Goal: Task Accomplishment & Management: Manage account settings

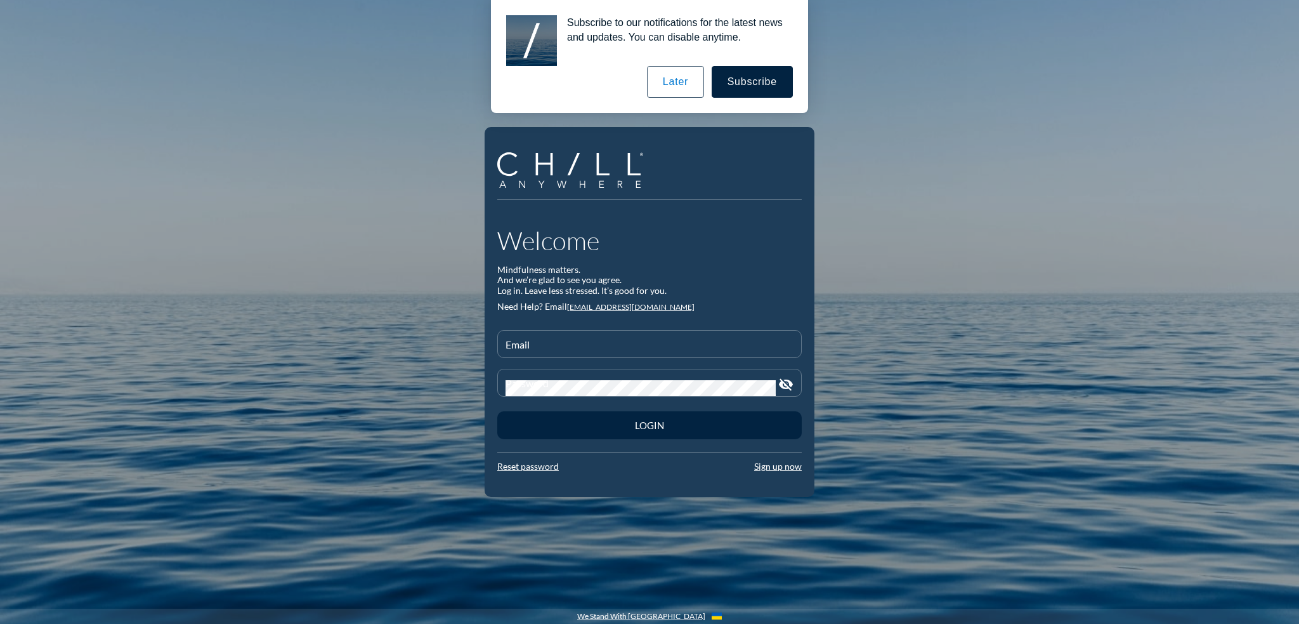
click at [680, 75] on button "Later" at bounding box center [675, 82] width 57 height 32
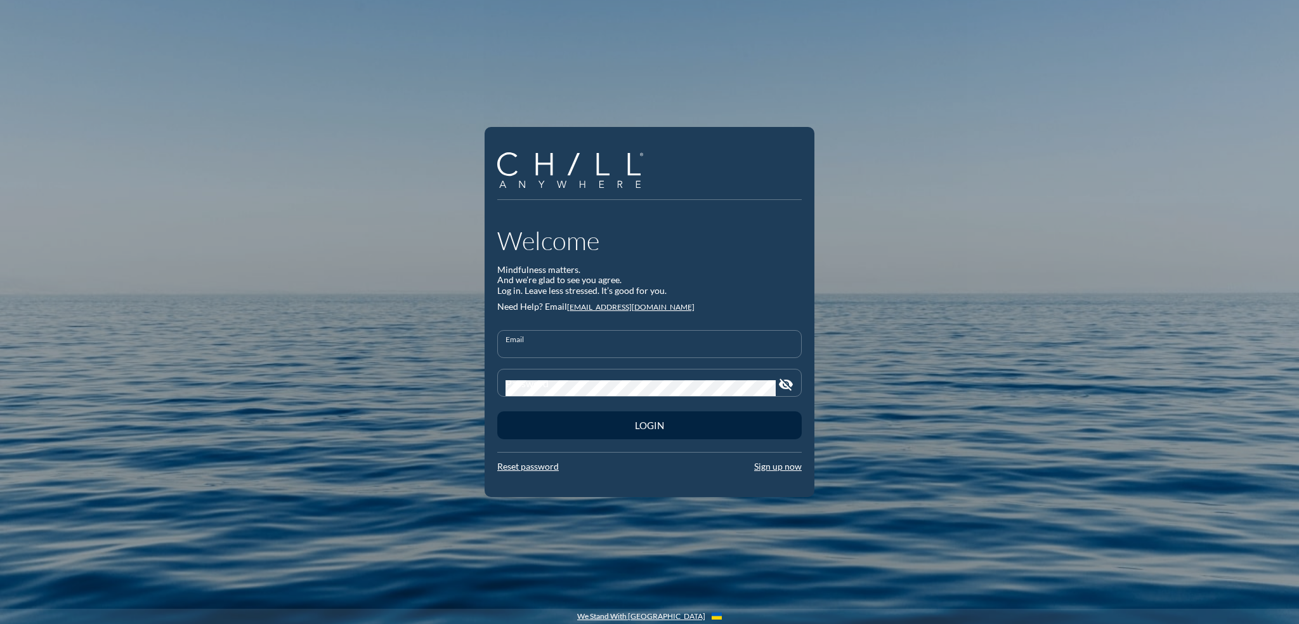
click at [525, 342] on input "Email" at bounding box center [650, 349] width 288 height 16
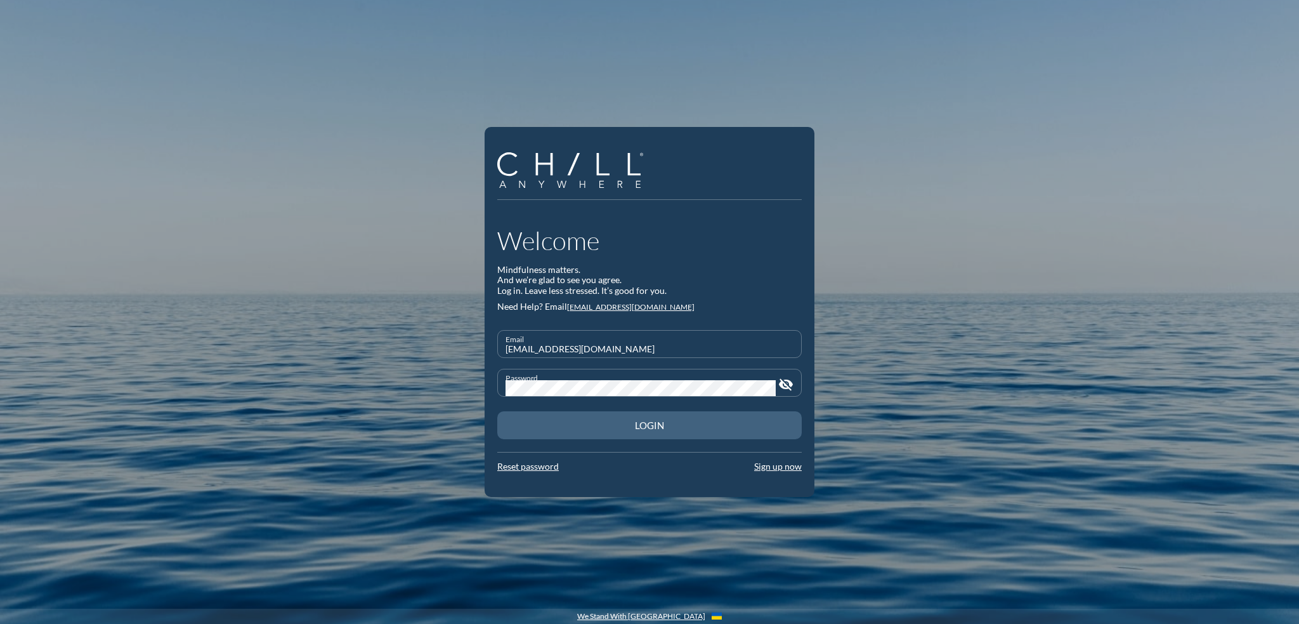
click at [644, 431] on button "Login" at bounding box center [649, 425] width 304 height 28
click at [642, 422] on div "Login" at bounding box center [650, 424] width 260 height 11
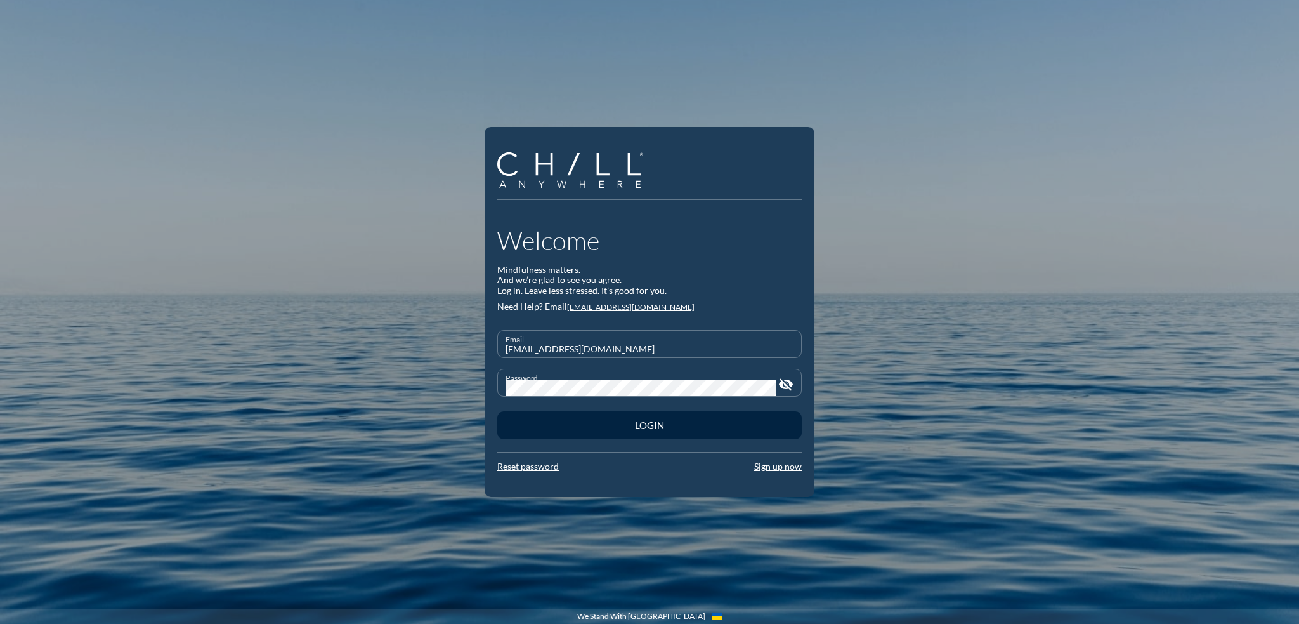
drag, startPoint x: 617, startPoint y: 350, endPoint x: 494, endPoint y: 343, distance: 123.3
click at [494, 343] on div "Welcome Mindfulness matters. And we’re glad to see you agree. Log in. Leave les…" at bounding box center [650, 312] width 330 height 370
type input "[EMAIL_ADDRESS][DOMAIN_NAME]"
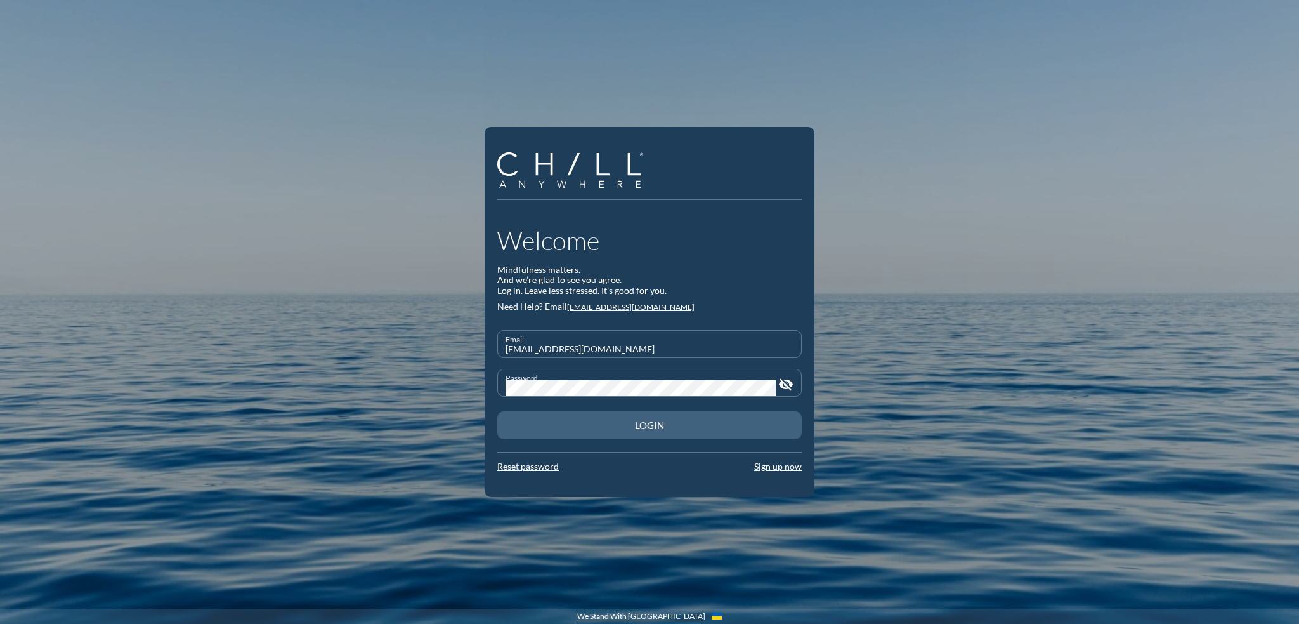
click at [639, 424] on div "Login" at bounding box center [650, 424] width 260 height 11
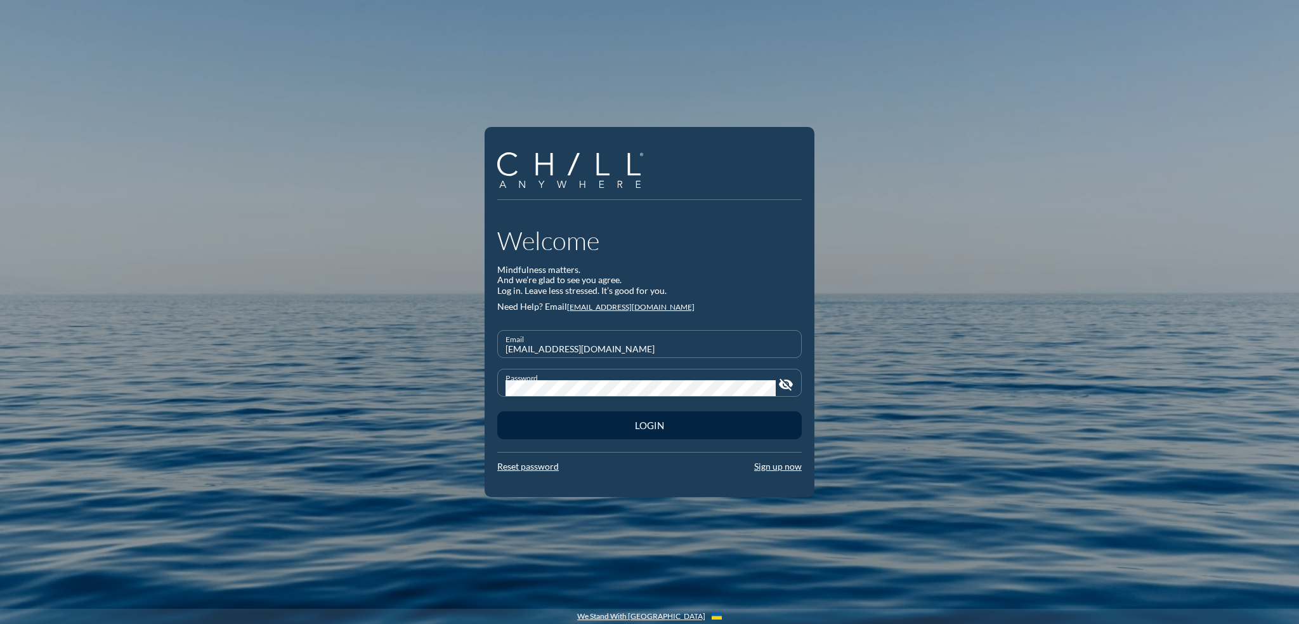
click at [462, 382] on div "Welcome Mindfulness matters. And we’re glad to see you agree. Log in. Leave les…" at bounding box center [649, 312] width 1299 height 624
click at [497, 411] on button "Login" at bounding box center [649, 425] width 304 height 28
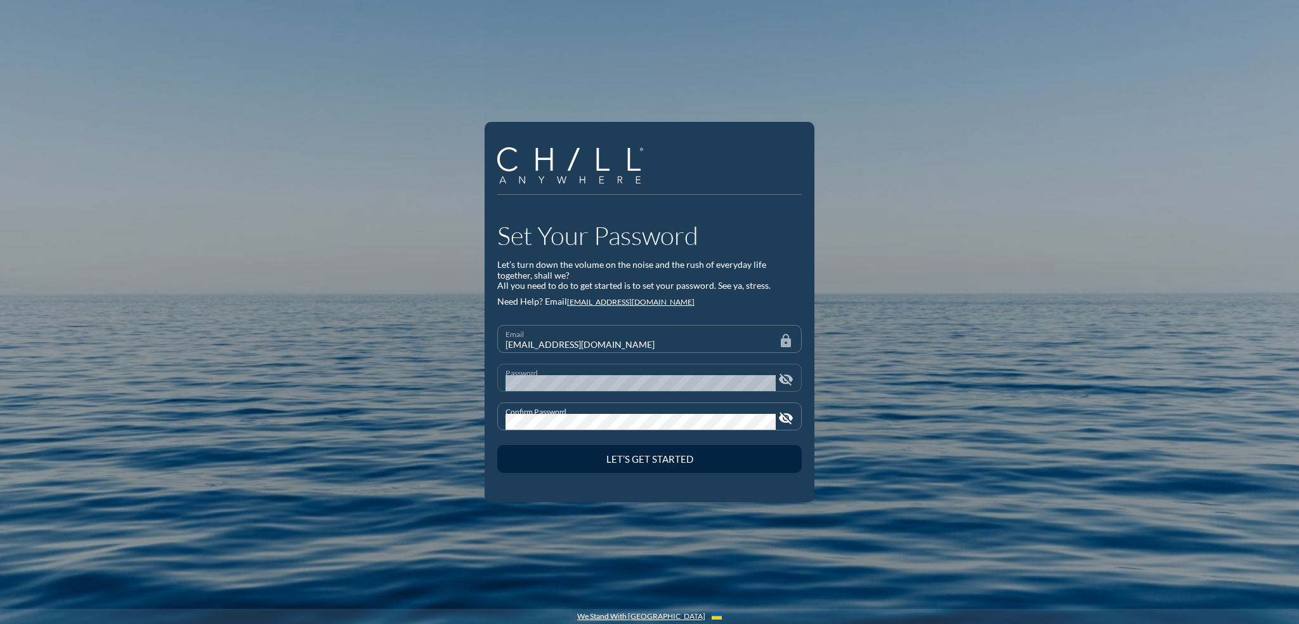
click at [782, 380] on icon "visibility_off" at bounding box center [785, 379] width 15 height 15
click at [782, 420] on icon "visibility_off" at bounding box center [785, 417] width 15 height 15
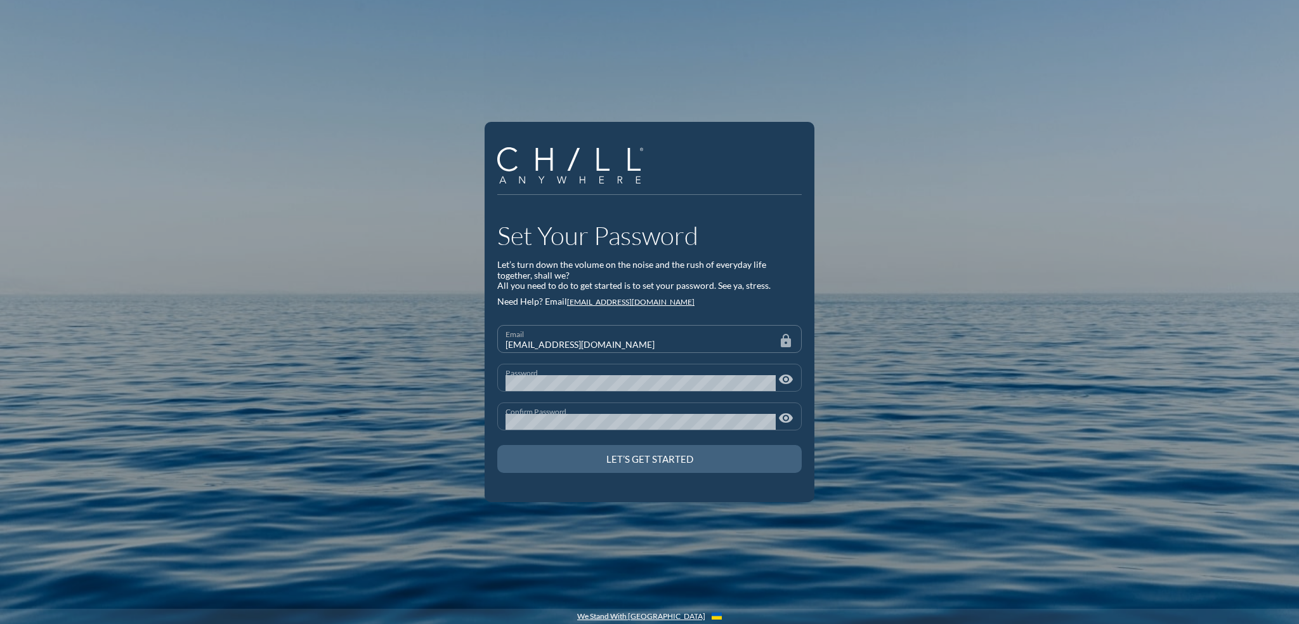
click at [631, 455] on div "Let’s Get Started" at bounding box center [650, 458] width 260 height 11
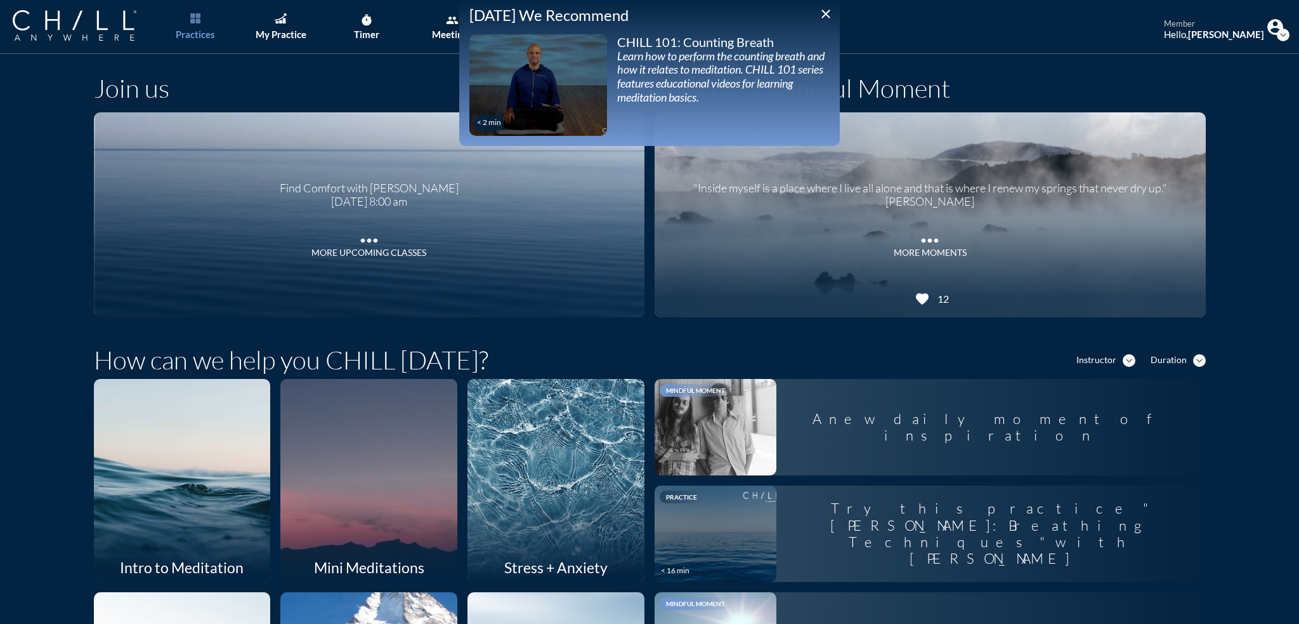
click at [304, 79] on div "Join us" at bounding box center [369, 92] width 551 height 39
